Goal: Task Accomplishment & Management: Complete application form

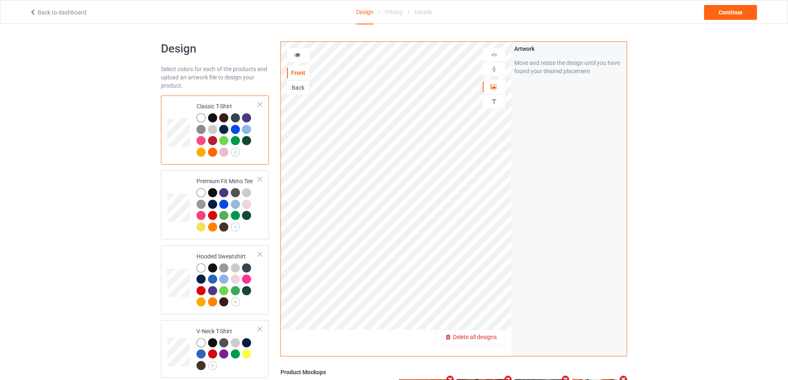
click at [490, 339] on span "Delete all designs" at bounding box center [475, 337] width 44 height 7
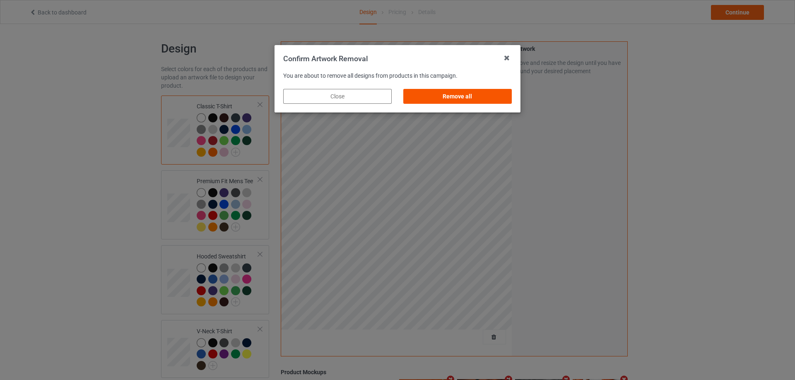
click at [446, 99] on div "Remove all" at bounding box center [457, 96] width 108 height 15
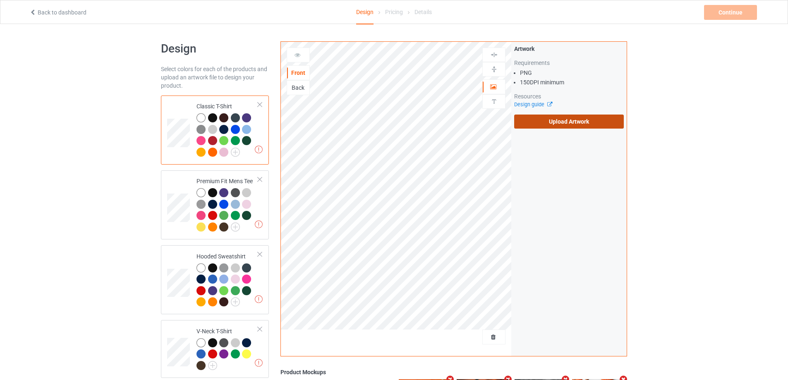
click at [540, 118] on label "Upload Artwork" at bounding box center [569, 122] width 110 height 14
click at [0, 0] on input "Upload Artwork" at bounding box center [0, 0] width 0 height 0
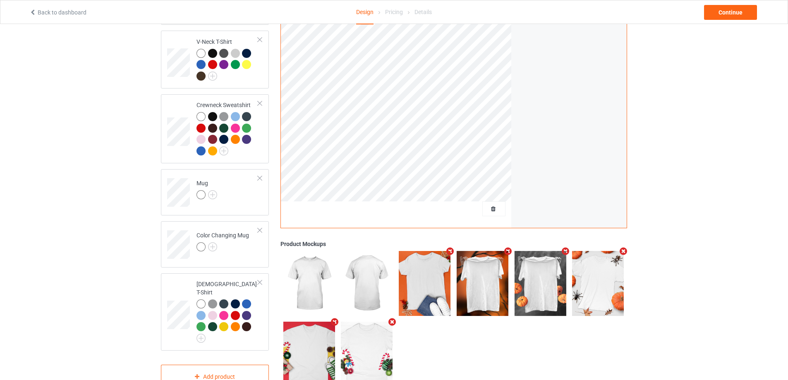
scroll to position [308, 0]
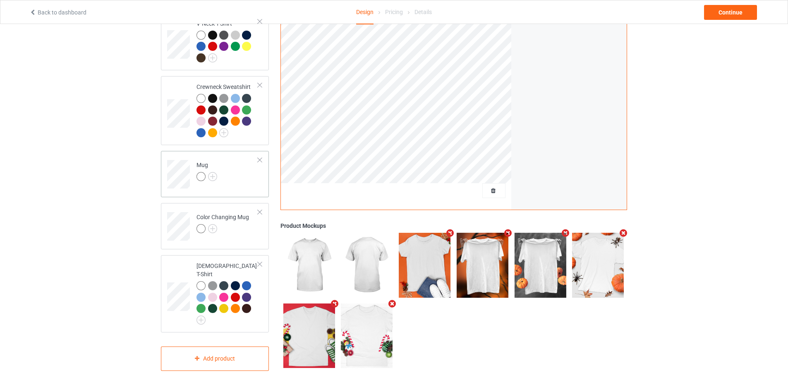
click at [232, 178] on td "Mug" at bounding box center [227, 171] width 71 height 34
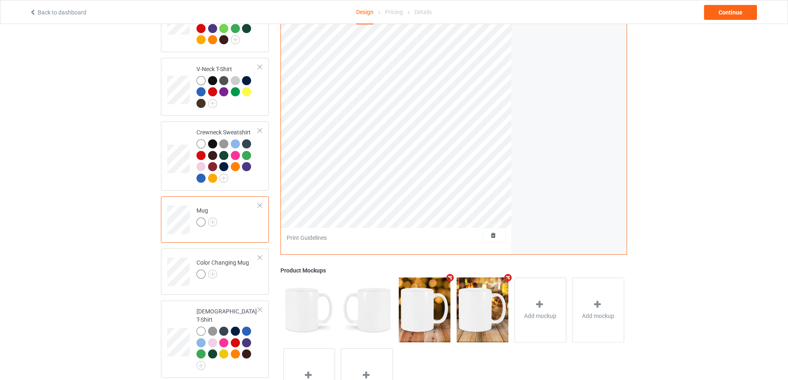
scroll to position [142, 0]
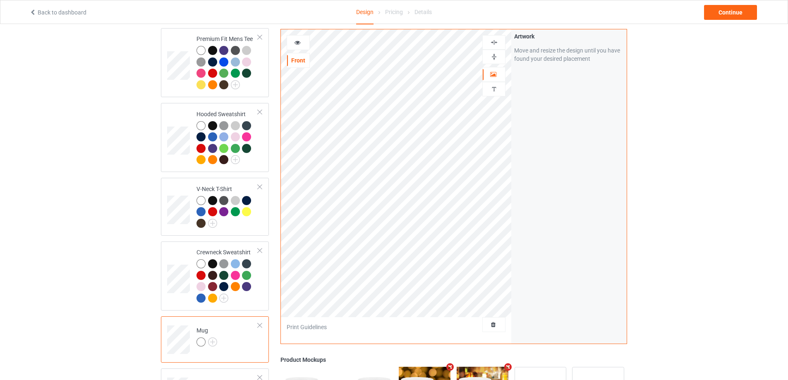
click at [496, 56] on img at bounding box center [494, 57] width 8 height 8
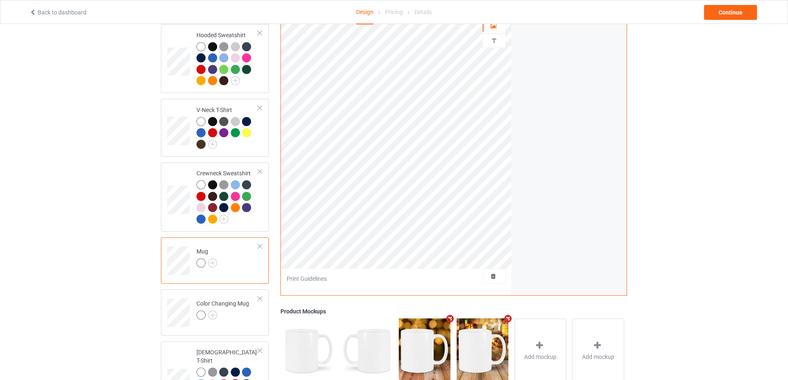
scroll to position [308, 0]
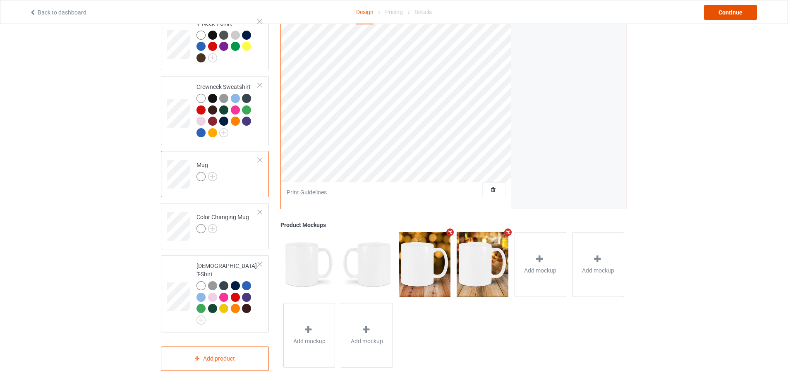
click at [717, 13] on div "Continue" at bounding box center [730, 12] width 53 height 15
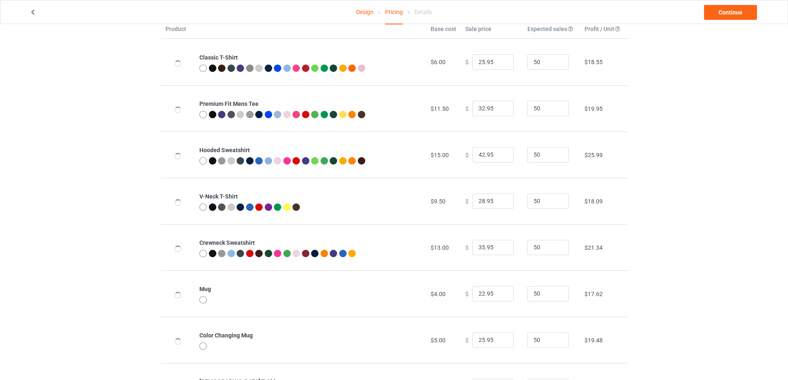
scroll to position [89, 0]
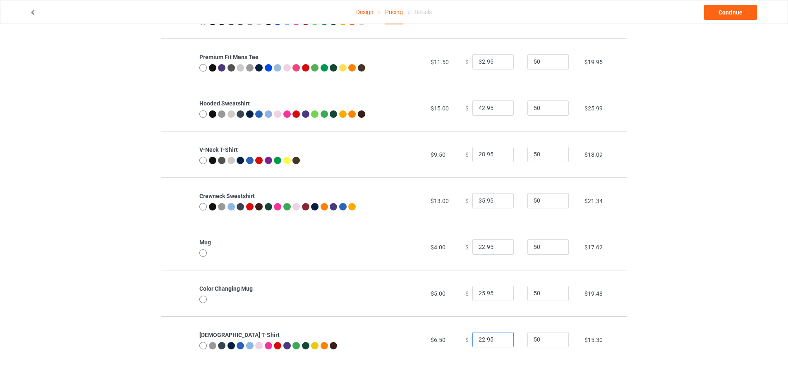
drag, startPoint x: 493, startPoint y: 343, endPoint x: 445, endPoint y: 338, distance: 47.9
click at [447, 339] on tr "[DEMOGRAPHIC_DATA] T-Shirt $6.50 $ 22.95 50 $15.30" at bounding box center [394, 340] width 466 height 46
type input "25.95"
click at [740, 10] on link "Continue" at bounding box center [730, 12] width 53 height 15
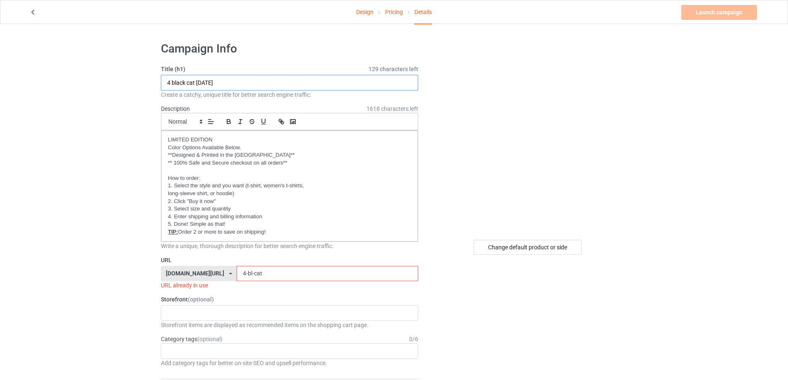
drag, startPoint x: 246, startPoint y: 82, endPoint x: 59, endPoint y: 60, distance: 187.9
type input "ư"
type input "walking by faith"
drag, startPoint x: 268, startPoint y: 272, endPoint x: 156, endPoint y: 259, distance: 113.0
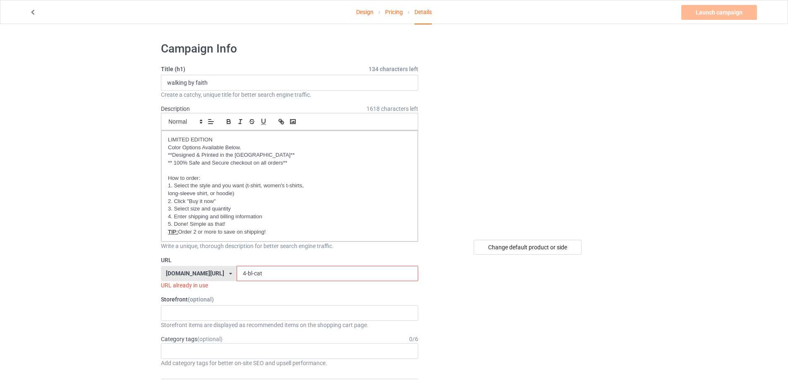
type input "ư"
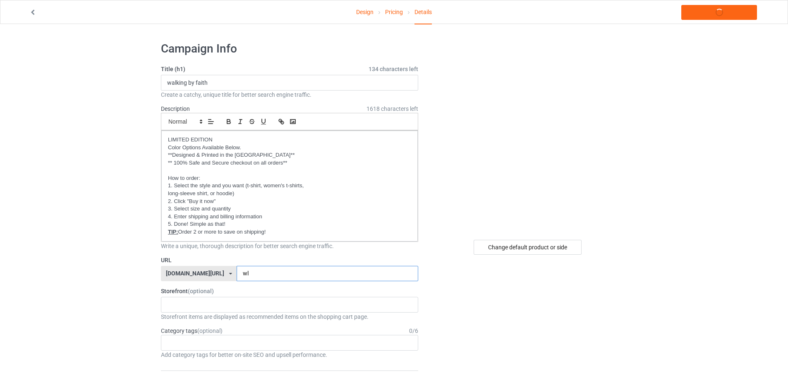
type input "w"
type input "ư"
type input "walk-faith"
click at [701, 14] on link "Launch campaign" at bounding box center [720, 12] width 76 height 15
